Goal: Unclear

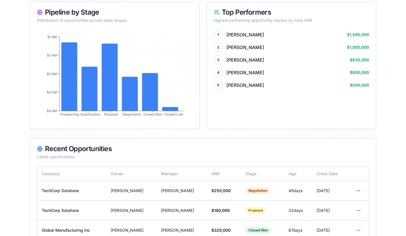
scroll to position [333, 0]
